Goal: Information Seeking & Learning: Learn about a topic

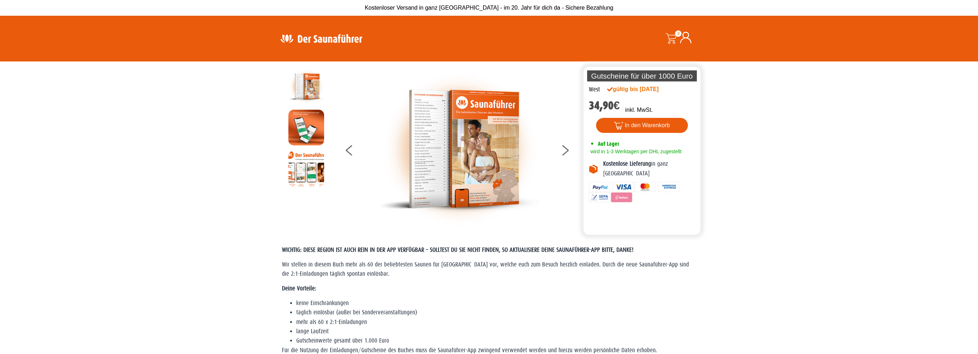
click at [472, 144] on img at bounding box center [459, 149] width 161 height 161
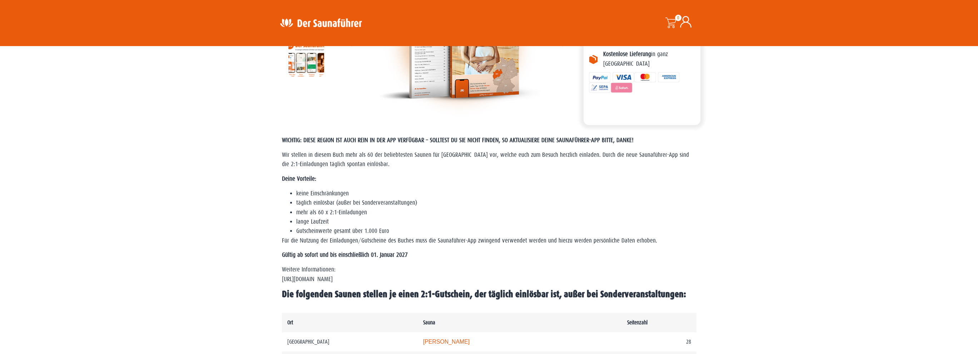
scroll to position [143, 0]
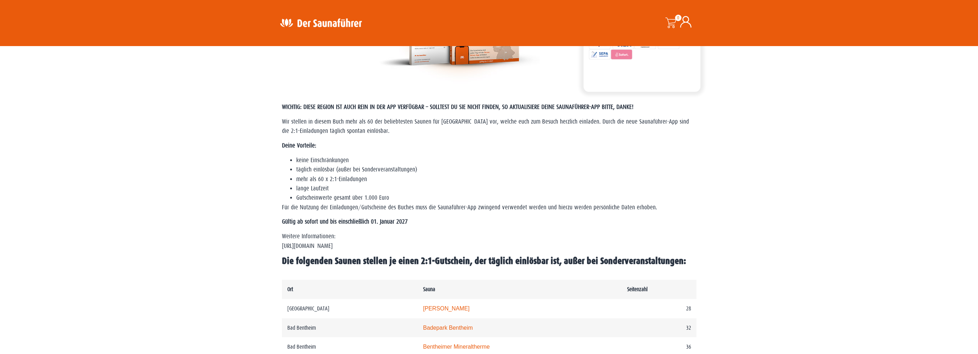
click at [363, 245] on p "Weitere Informationen: https://www.der-saunafuehrer.de/app" at bounding box center [489, 241] width 415 height 19
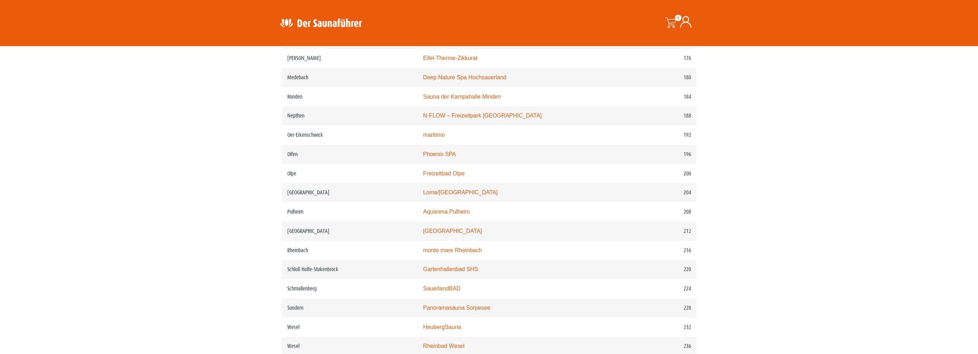
scroll to position [1144, 0]
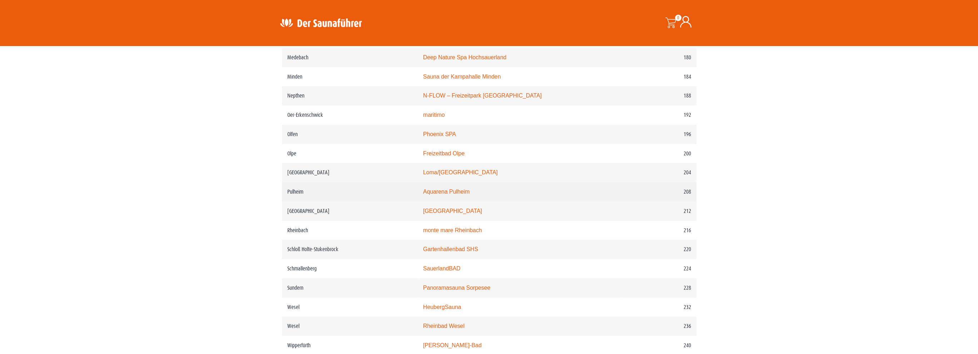
click at [470, 190] on link "Aquarena Pulheim" at bounding box center [446, 192] width 46 height 6
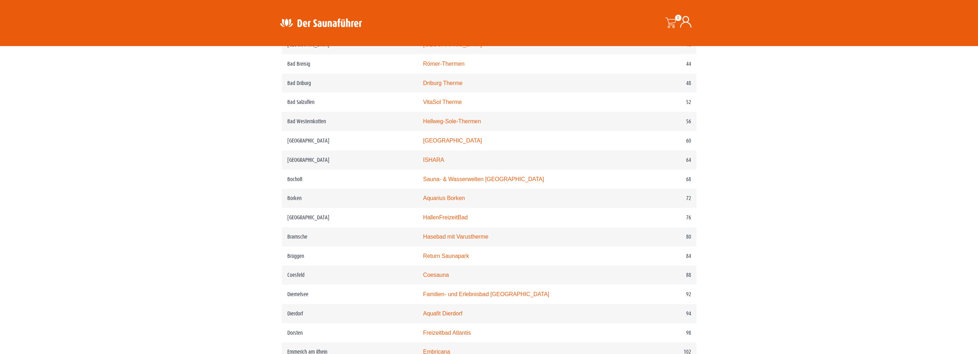
scroll to position [411, 0]
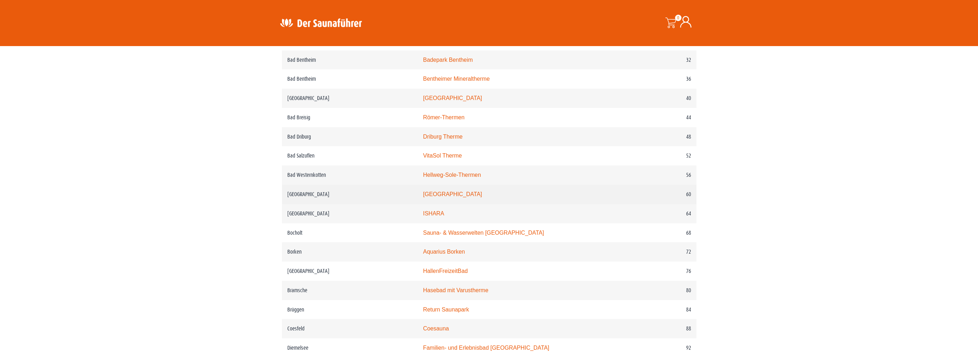
click at [299, 196] on td "Bedburg" at bounding box center [350, 194] width 136 height 19
click at [457, 195] on link "monte mare Bedburg" at bounding box center [452, 194] width 59 height 6
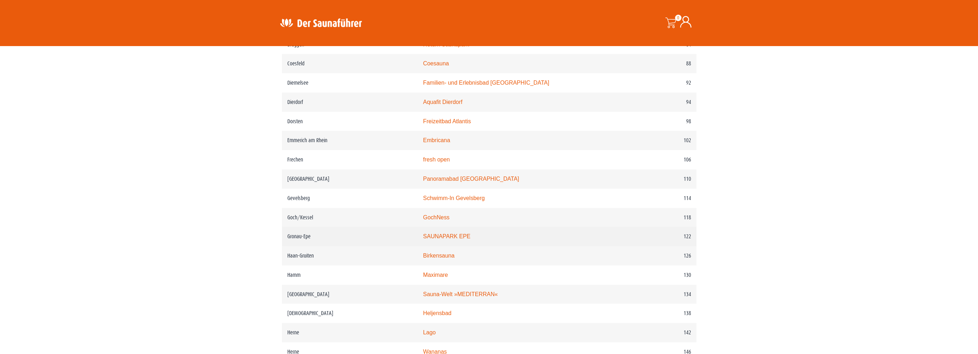
scroll to position [688, 0]
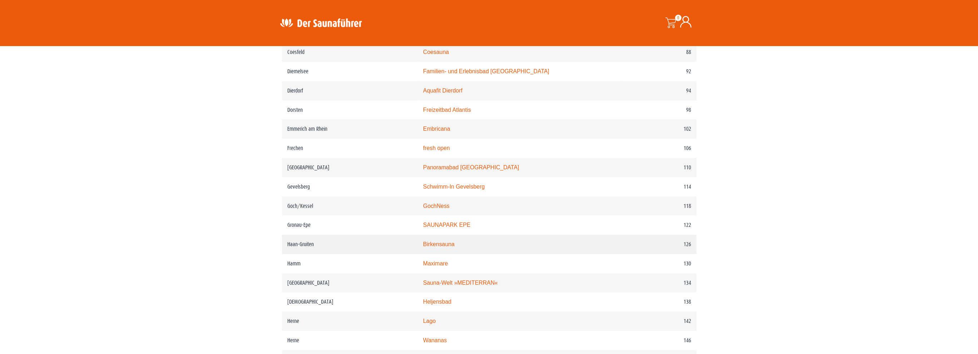
click at [296, 243] on td "Haan-Gruiten" at bounding box center [350, 244] width 136 height 19
click at [455, 243] on link "Birkensauna" at bounding box center [438, 244] width 31 height 6
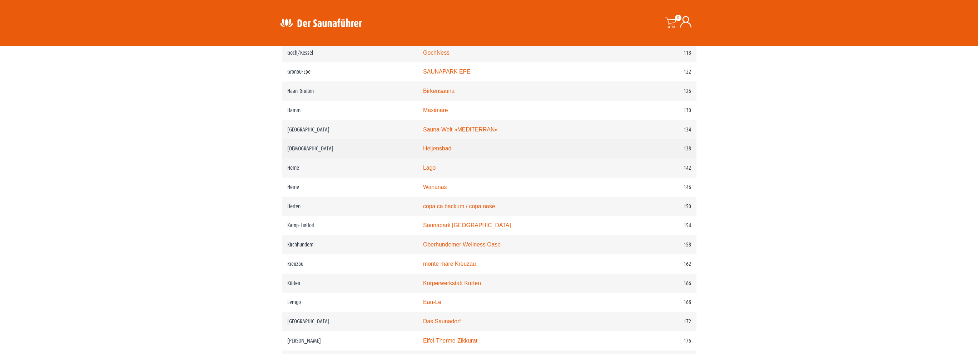
scroll to position [893, 0]
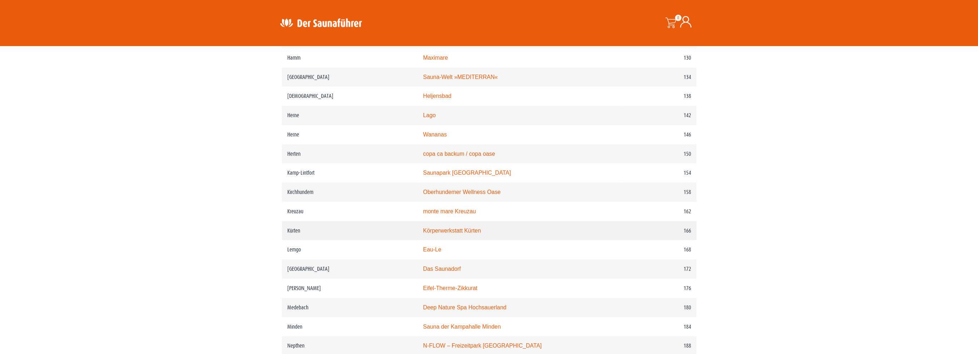
click at [471, 228] on link "Körperwerkstatt Kürten" at bounding box center [452, 231] width 58 height 6
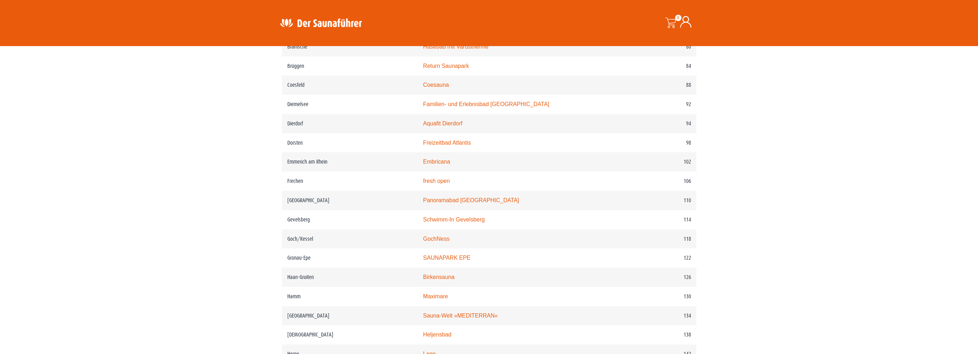
scroll to position [634, 0]
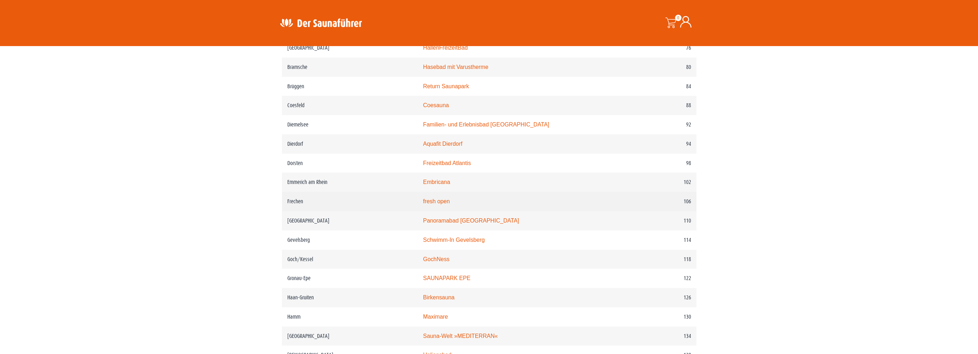
click at [448, 204] on link "fresh open" at bounding box center [436, 201] width 27 height 6
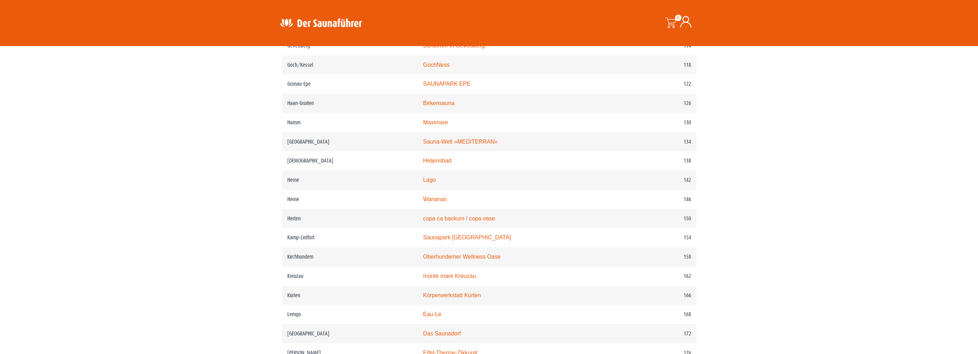
scroll to position [830, 0]
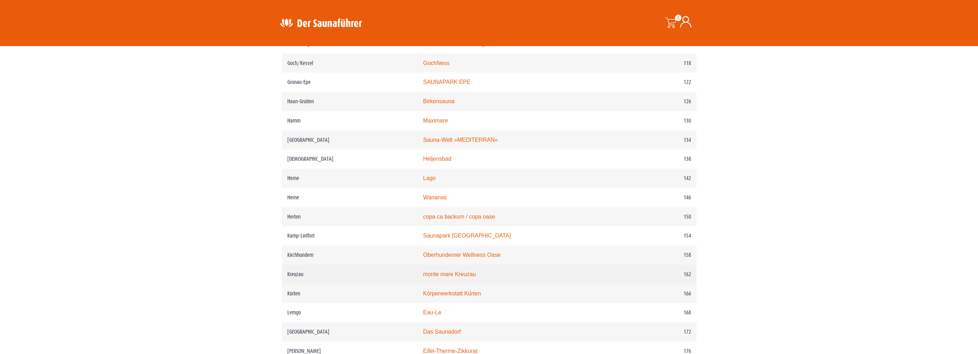
click at [303, 273] on td "Kreuzau" at bounding box center [350, 274] width 136 height 19
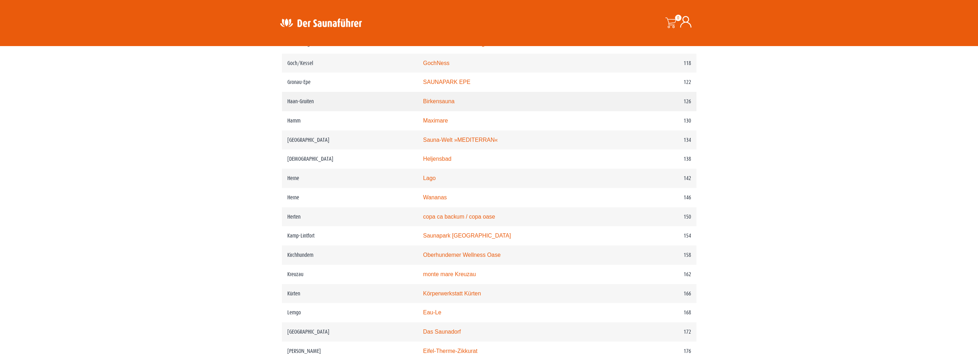
click at [450, 102] on link "Birkensauna" at bounding box center [438, 101] width 31 height 6
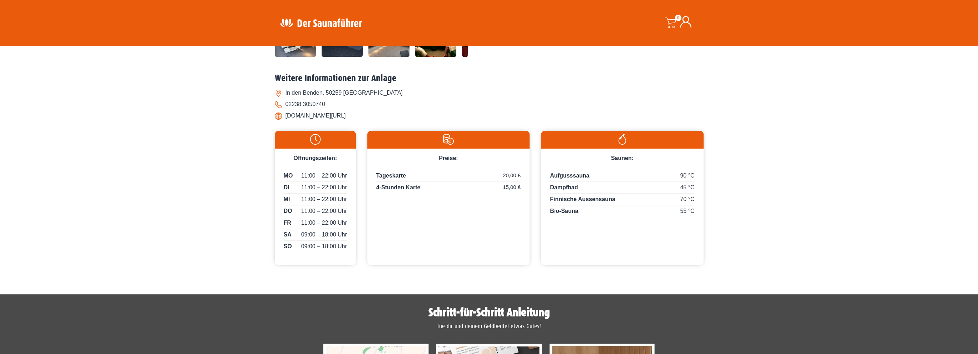
scroll to position [241, 0]
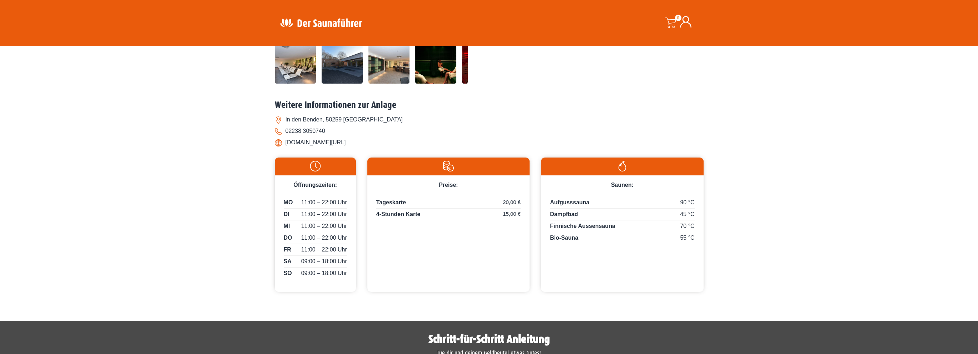
click at [204, 253] on div "Startseite » Pulheim – Aquarena Pulheim Pulheim – Aquarena Pulheim MO" at bounding box center [489, 61] width 978 height 483
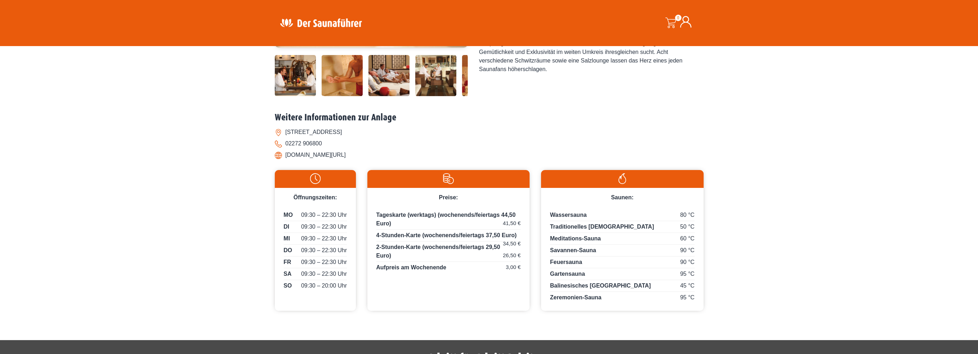
scroll to position [232, 0]
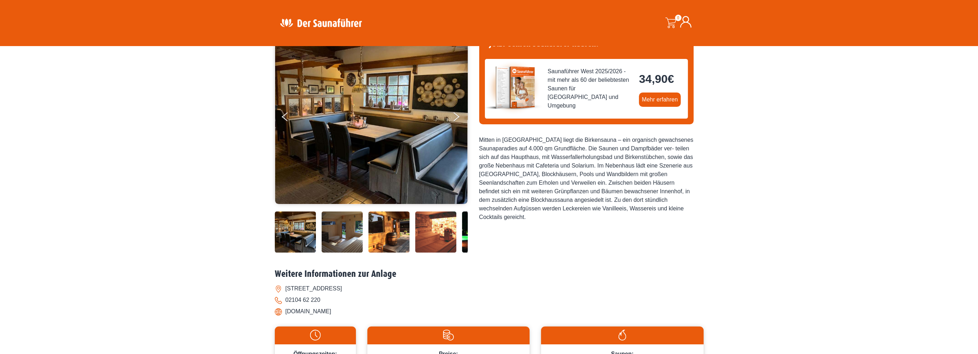
scroll to position [54, 0]
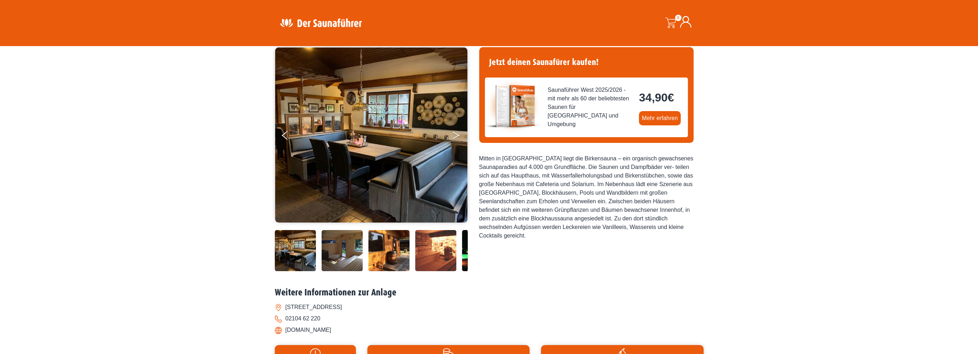
click at [459, 135] on icon "Next" at bounding box center [456, 134] width 6 height 4
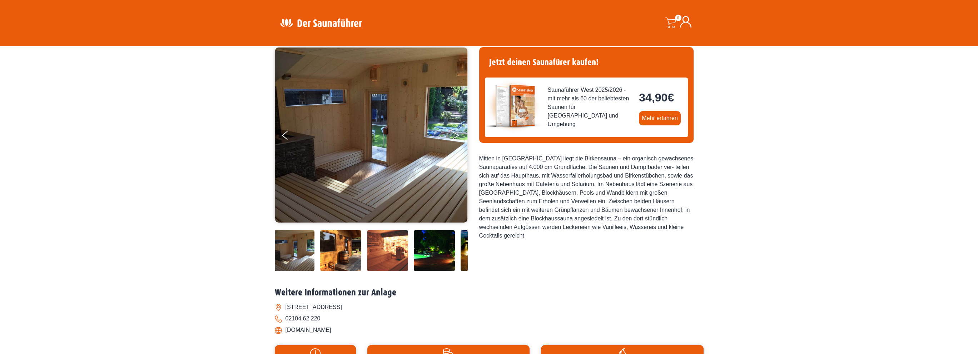
click at [459, 135] on icon "Next" at bounding box center [456, 134] width 6 height 4
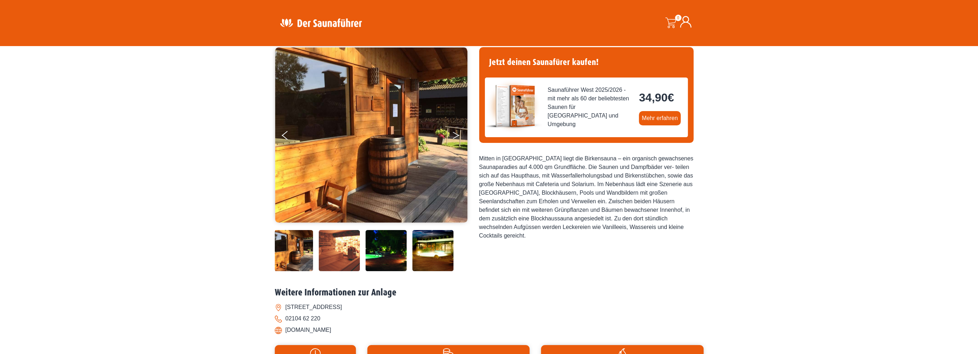
click at [459, 135] on icon "Next" at bounding box center [456, 134] width 6 height 4
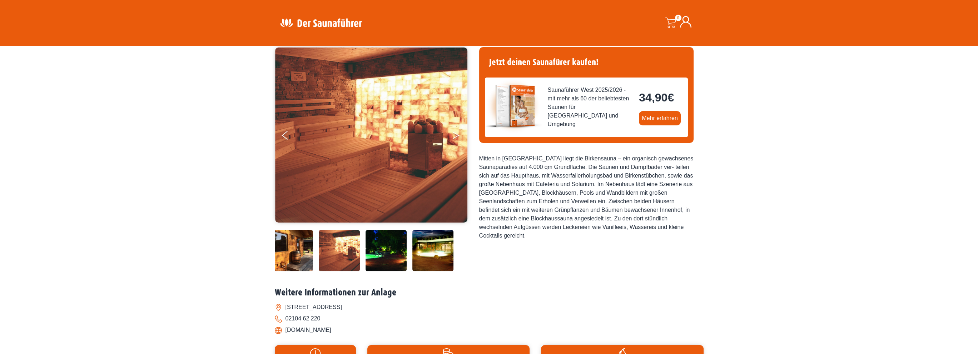
click at [459, 135] on icon "Next" at bounding box center [456, 134] width 6 height 4
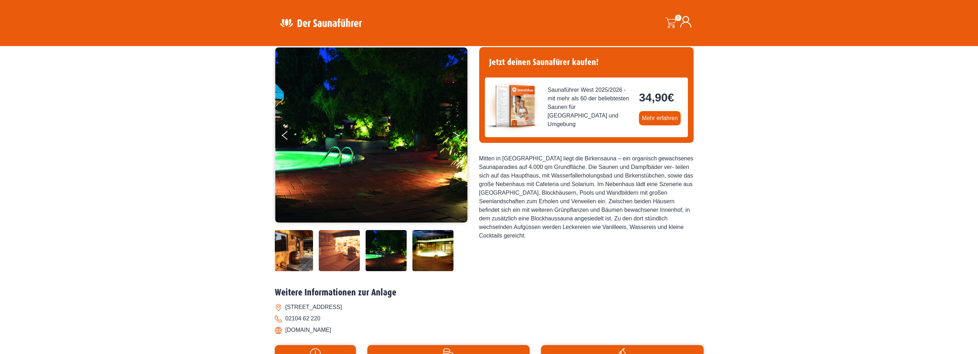
click at [459, 135] on icon "Next" at bounding box center [456, 134] width 6 height 4
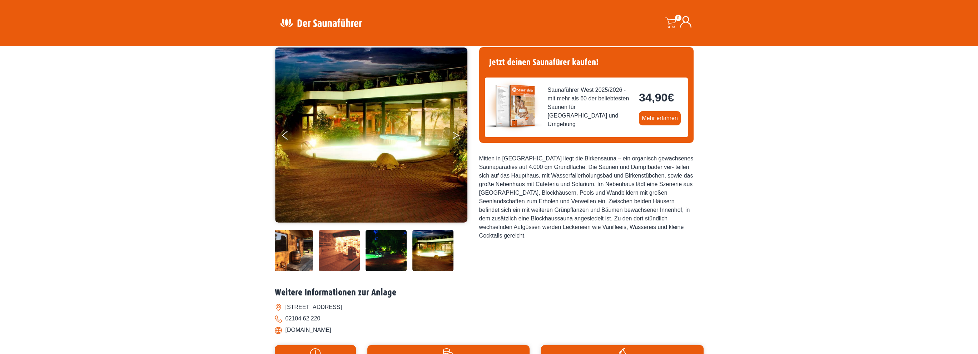
click at [459, 135] on icon "Next" at bounding box center [456, 134] width 6 height 4
click at [456, 134] on button "Next" at bounding box center [461, 137] width 18 height 18
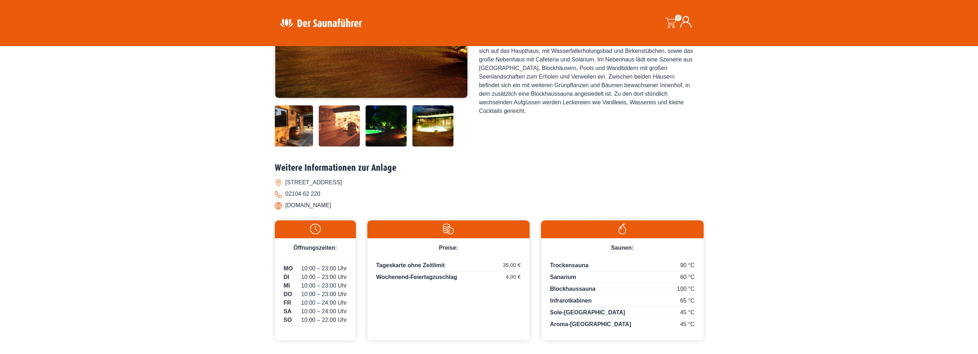
scroll to position [179, 0]
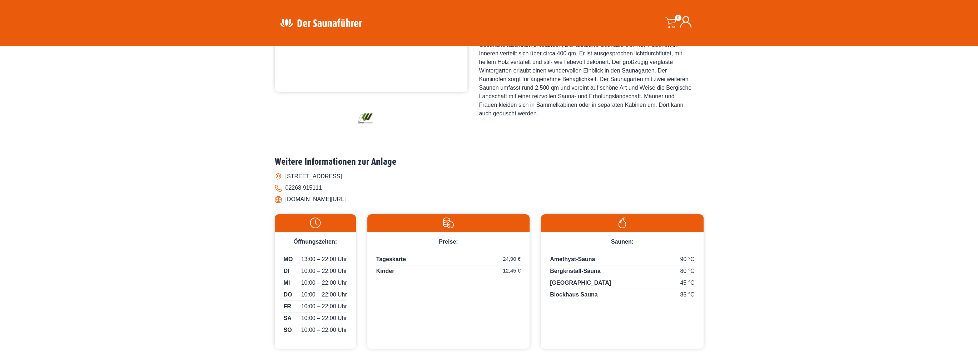
scroll to position [187, 0]
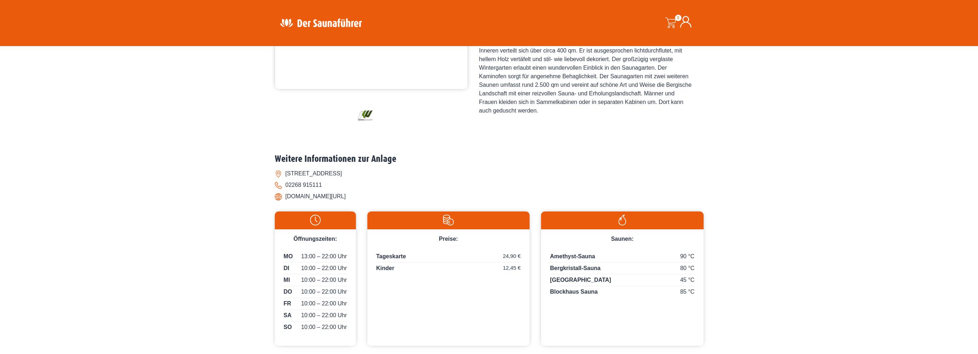
drag, startPoint x: 196, startPoint y: 179, endPoint x: 184, endPoint y: 140, distance: 40.4
click at [197, 179] on div "Startseite » Kürten – Körperwerkstatt eG Kürten – Körperwerkstatt eG Jetzt dein…" at bounding box center [489, 115] width 978 height 483
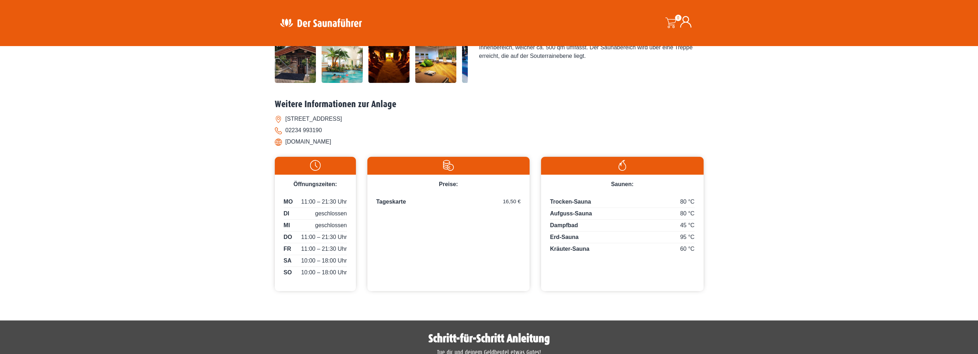
scroll to position [250, 0]
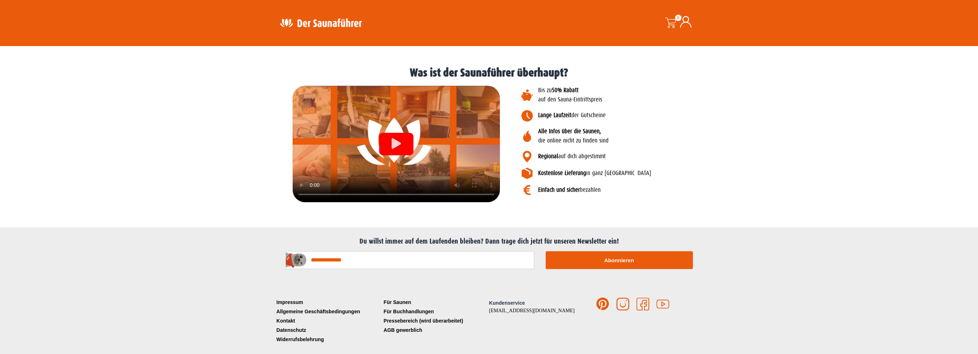
scroll to position [780, 0]
